Goal: Task Accomplishment & Management: Manage account settings

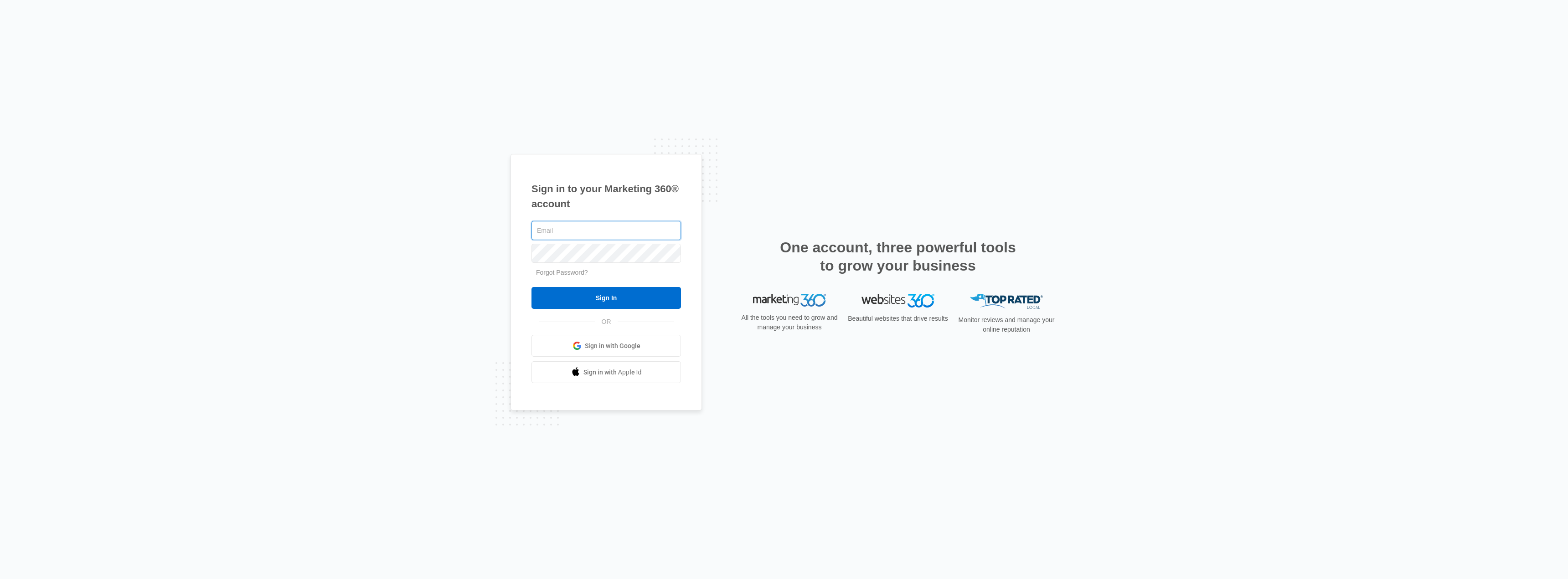
type input "[PERSON_NAME][EMAIL_ADDRESS][DOMAIN_NAME]"
click at [607, 294] on input "Sign In" at bounding box center [606, 298] width 150 height 22
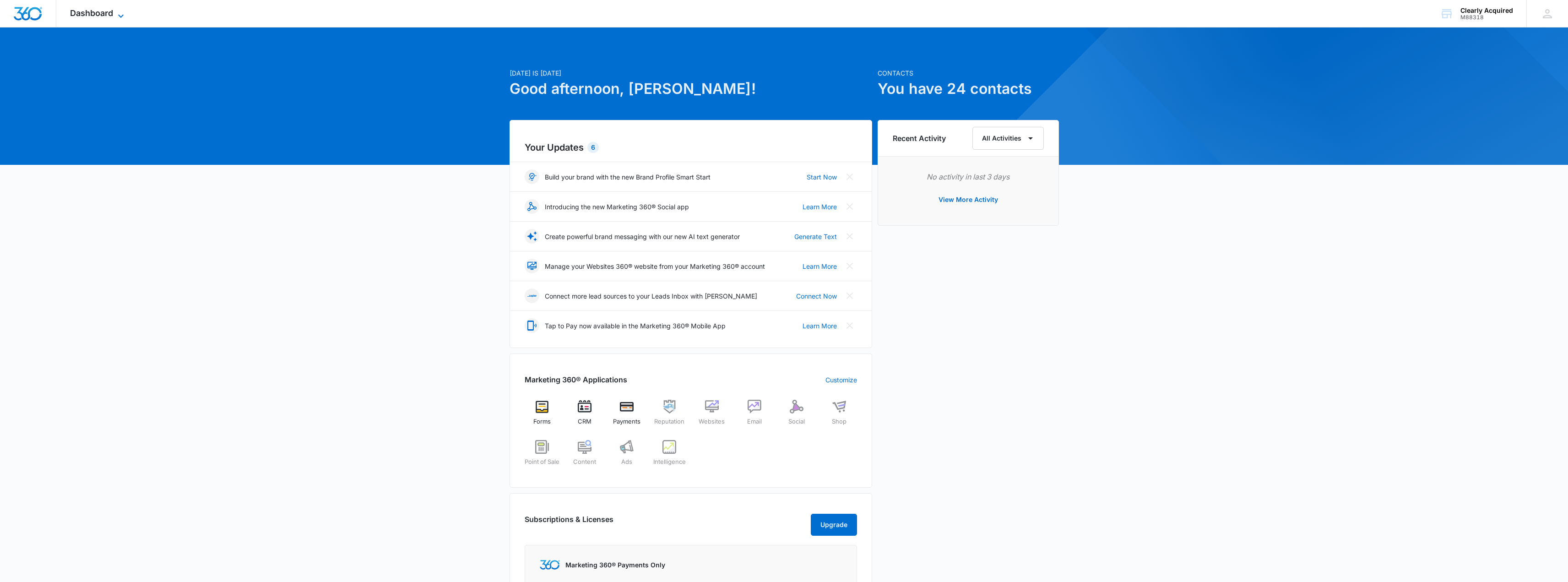
click at [106, 10] on span "Dashboard" at bounding box center [92, 13] width 43 height 10
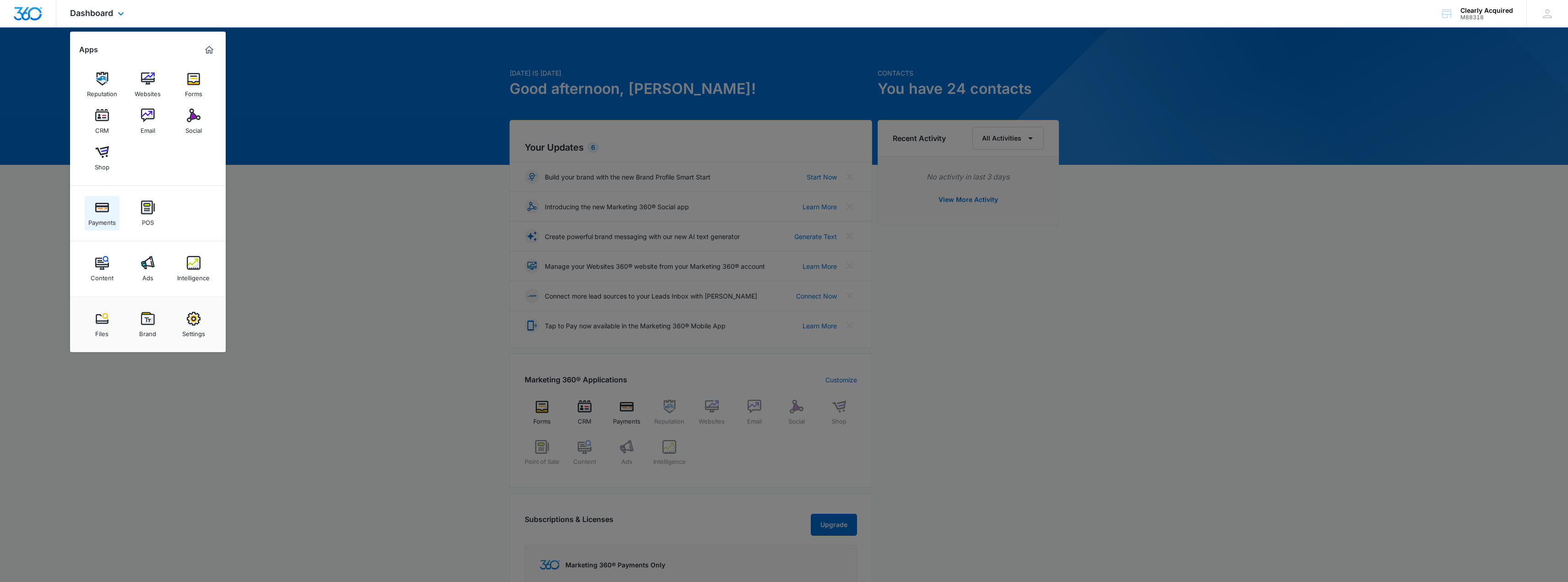
click at [105, 212] on img at bounding box center [102, 207] width 13 height 13
